Goal: Information Seeking & Learning: Learn about a topic

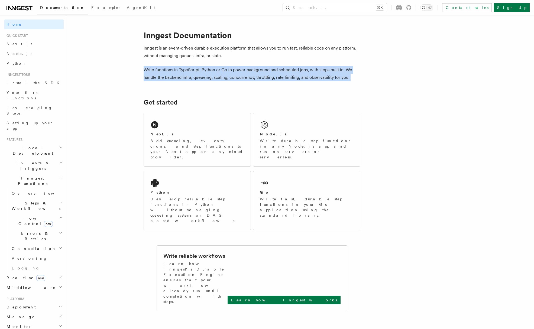
drag, startPoint x: 292, startPoint y: 79, endPoint x: 304, endPoint y: 94, distance: 19.5
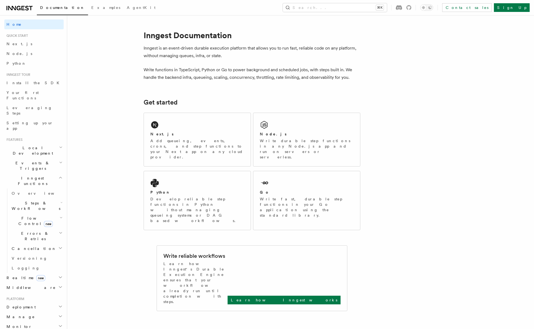
drag, startPoint x: 306, startPoint y: 80, endPoint x: 262, endPoint y: 78, distance: 43.7
click at [262, 78] on p "Write functions in TypeScript, Python or Go to power background and scheduled j…" at bounding box center [252, 73] width 217 height 15
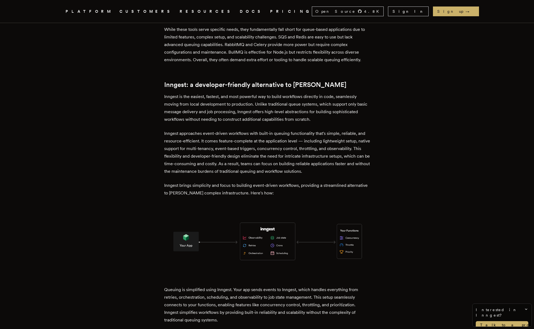
scroll to position [701, 0]
